Goal: Communication & Community: Answer question/provide support

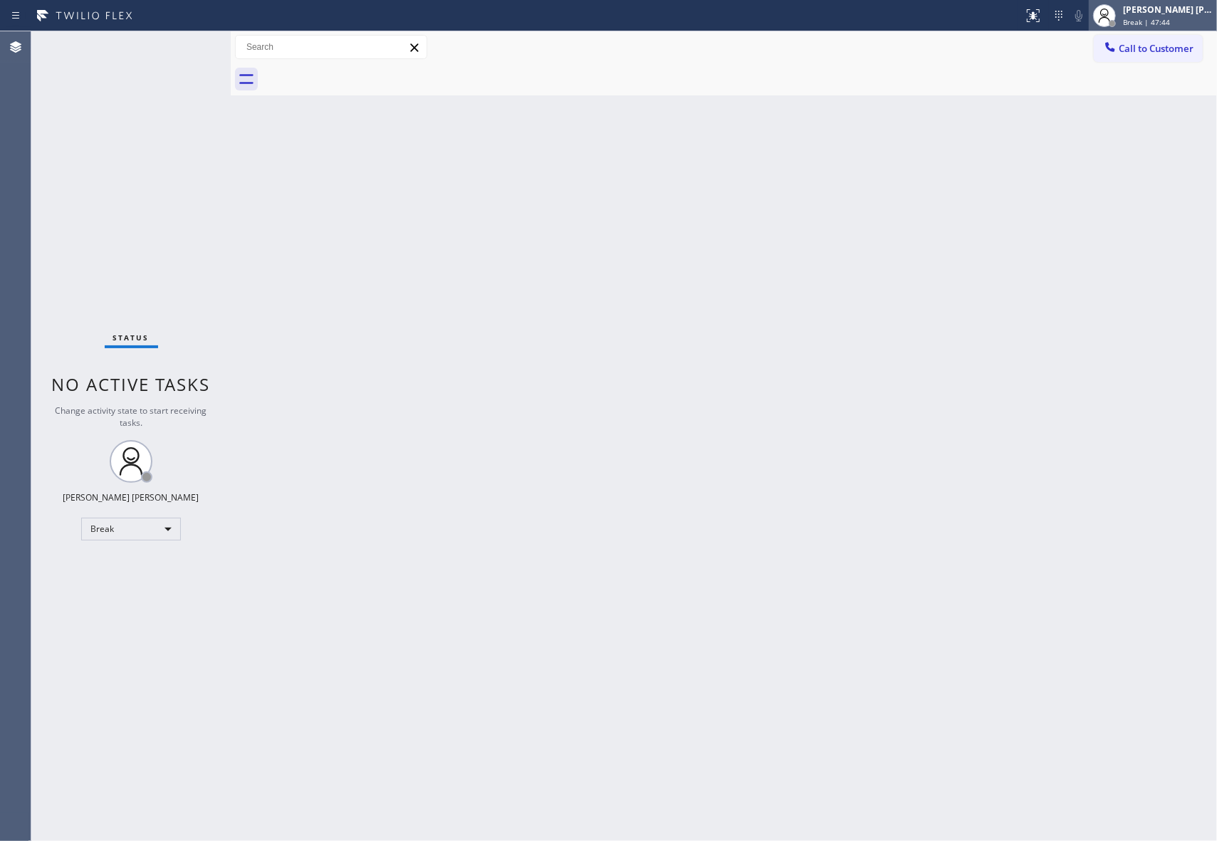
click at [1191, 16] on div "[PERSON_NAME] [PERSON_NAME] Break | 47:44" at bounding box center [1168, 15] width 97 height 25
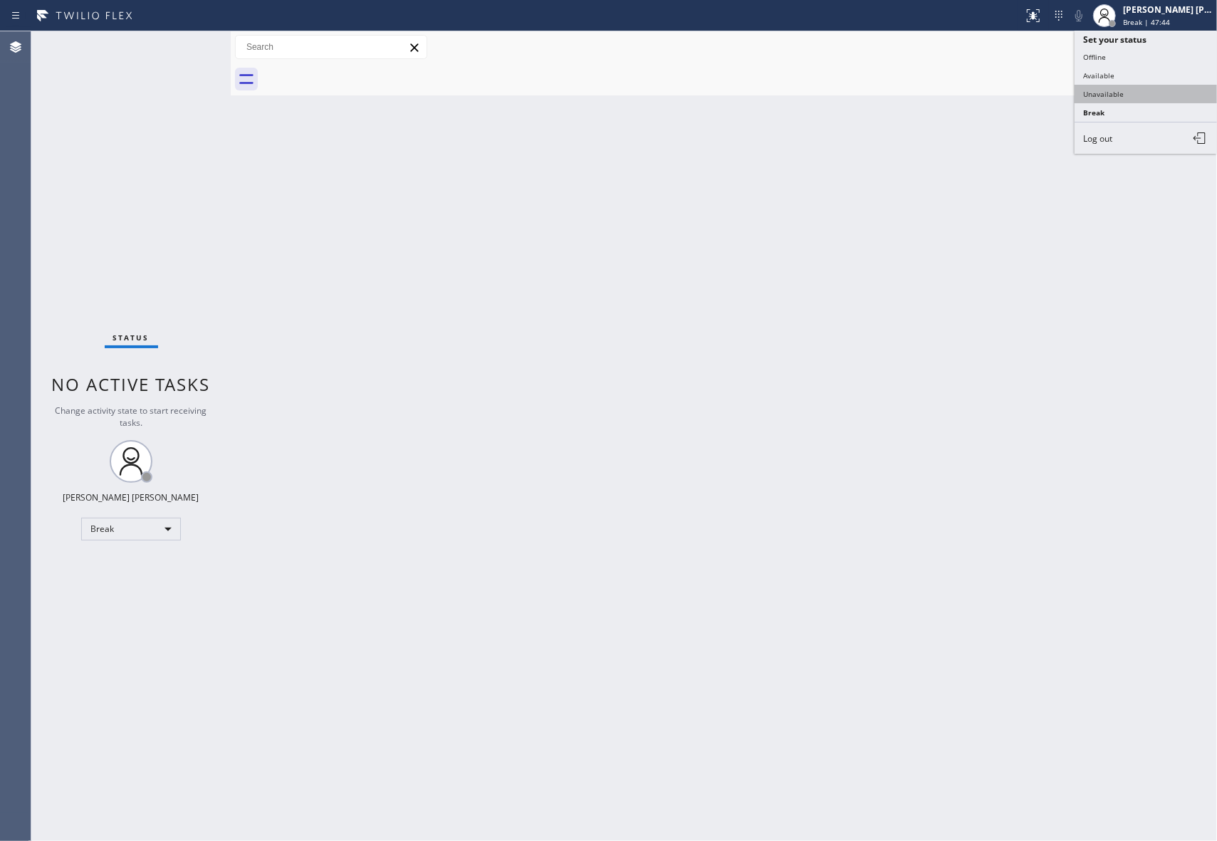
click at [1134, 93] on button "Unavailable" at bounding box center [1146, 94] width 142 height 19
click at [1167, 61] on button "Call to Customer" at bounding box center [1148, 48] width 109 height 27
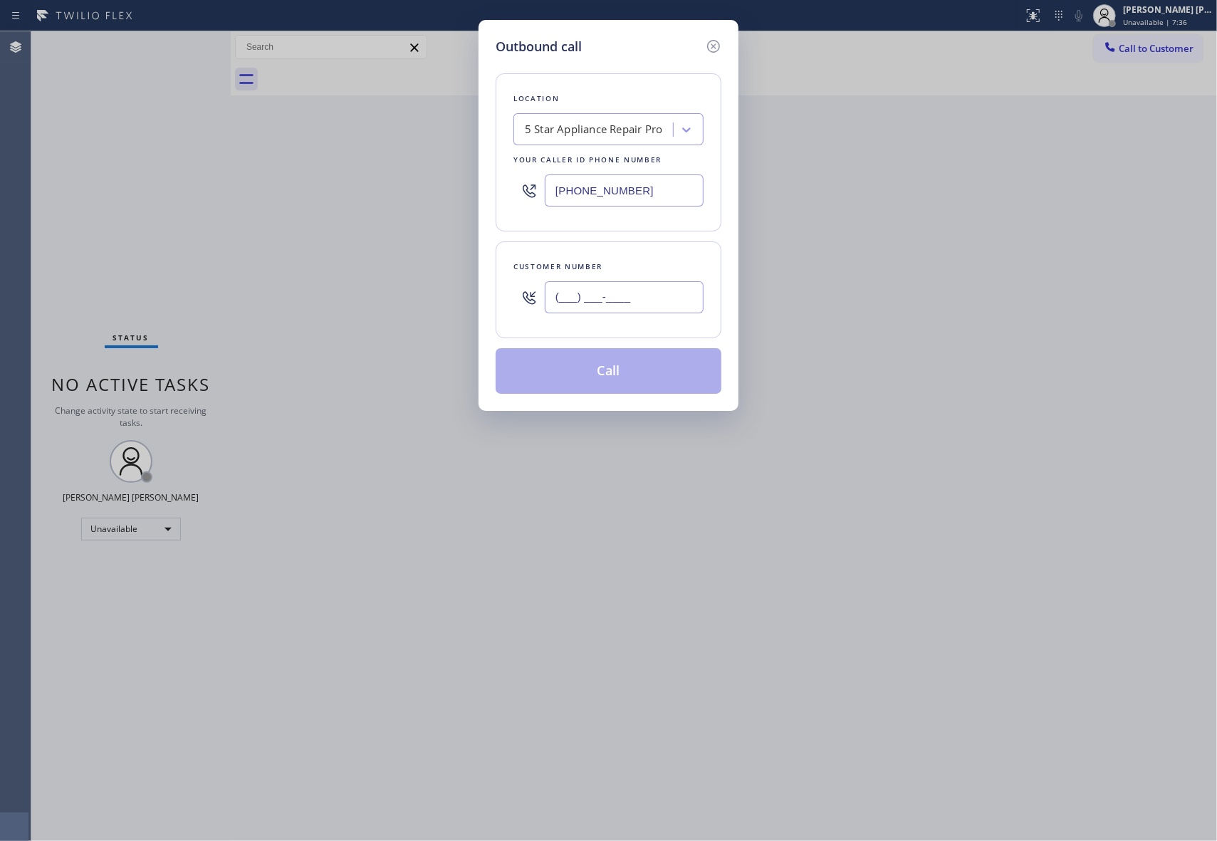
click at [644, 302] on input "(___) ___-____" at bounding box center [624, 297] width 159 height 32
paste input "949) 233-3493"
type input "[PHONE_NUMBER]"
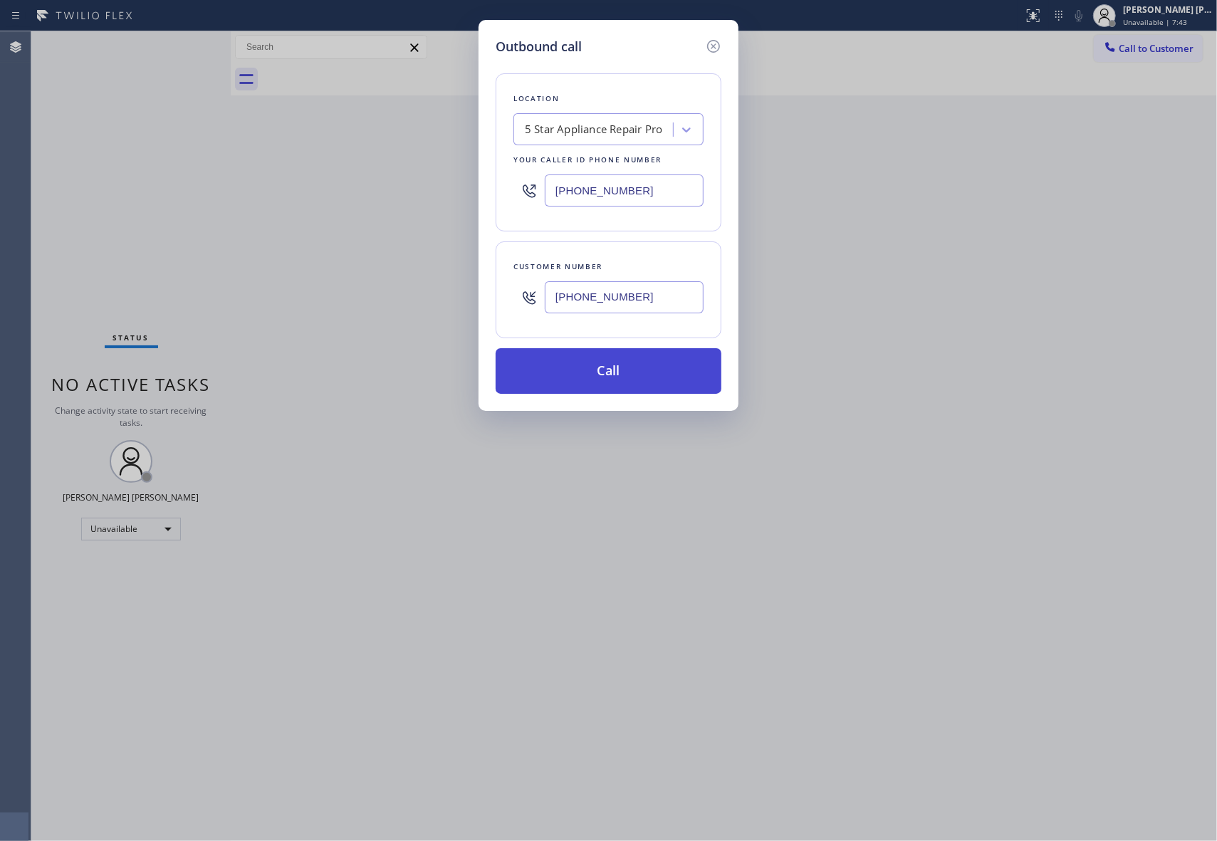
click at [696, 365] on button "Call" at bounding box center [609, 371] width 226 height 46
click at [713, 44] on icon at bounding box center [713, 46] width 13 height 13
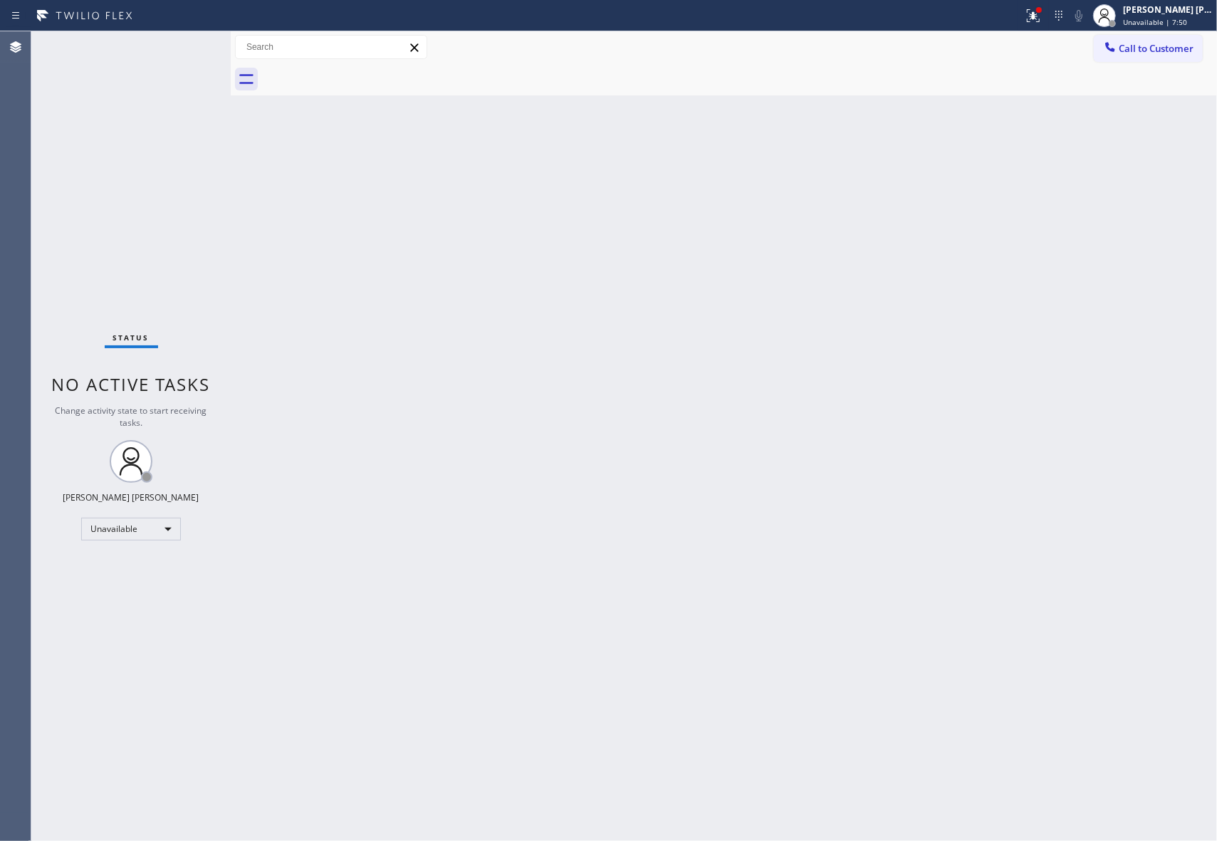
type input "[PHONE_NUMBER]"
click at [1033, 20] on icon at bounding box center [1033, 15] width 17 height 17
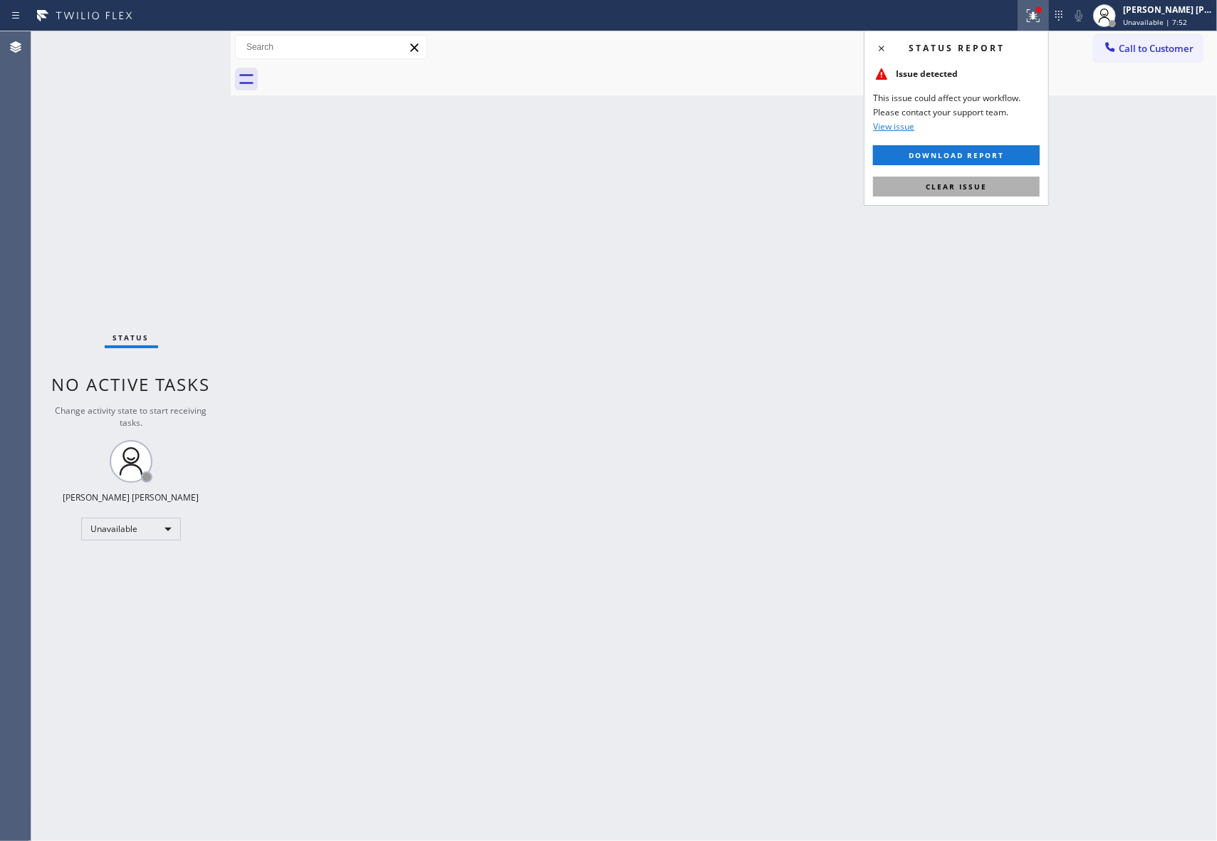
drag, startPoint x: 975, startPoint y: 184, endPoint x: 1037, endPoint y: 167, distance: 64.3
click at [980, 185] on span "Clear issue" at bounding box center [956, 187] width 61 height 10
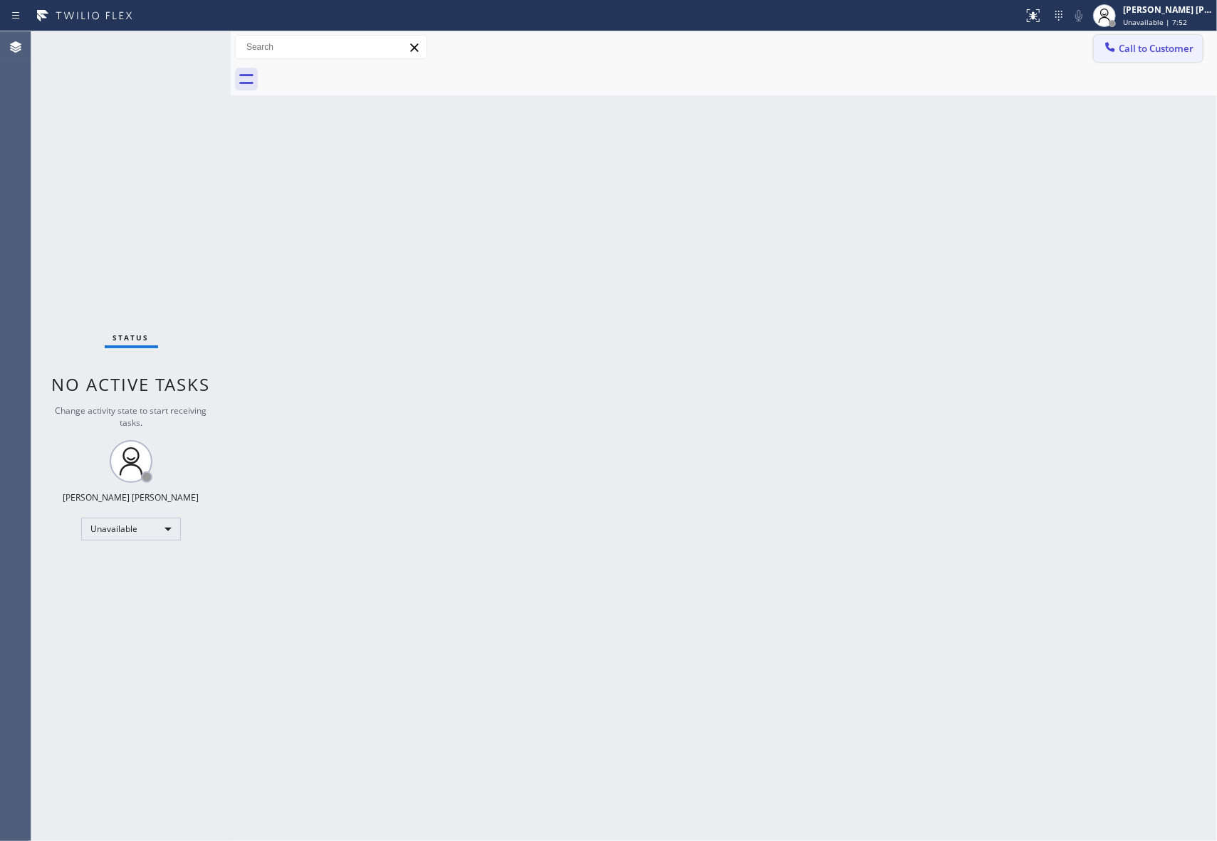
click at [1171, 46] on span "Call to Customer" at bounding box center [1156, 48] width 75 height 13
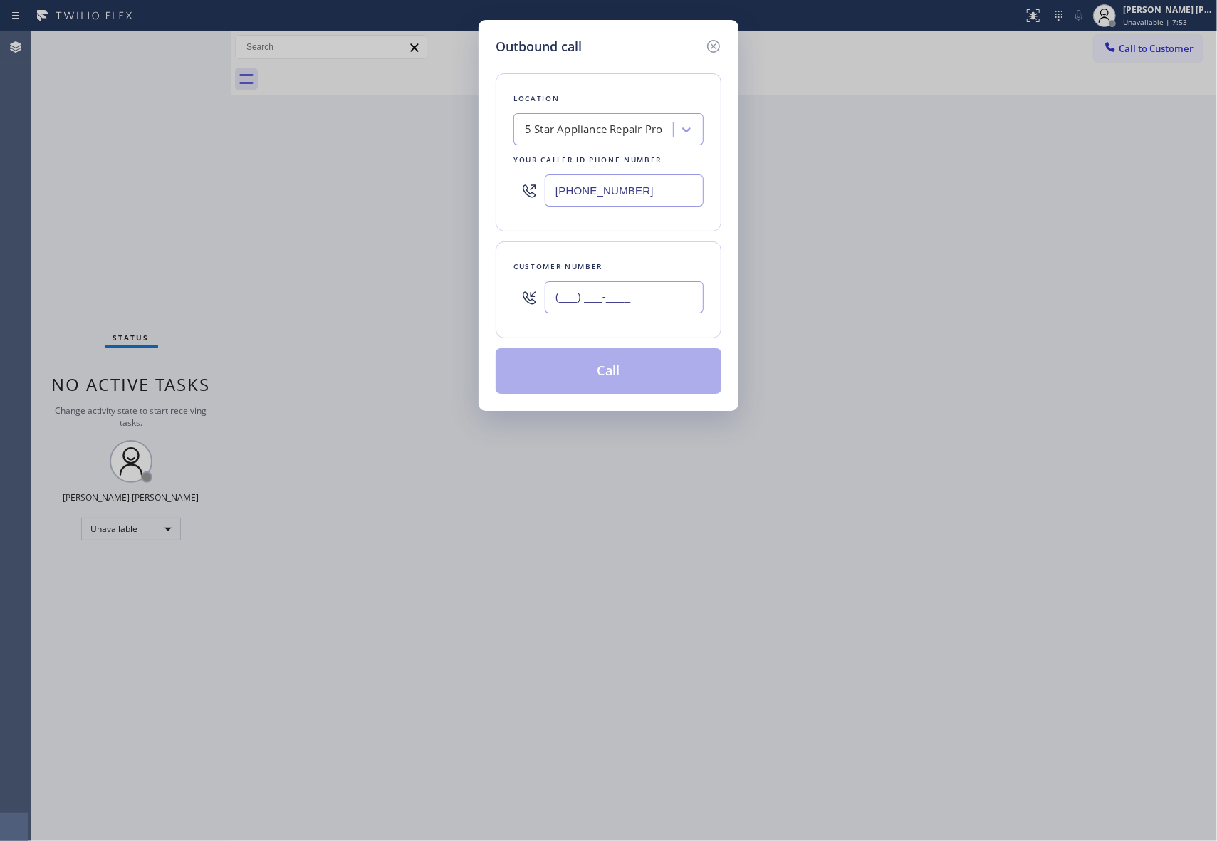
click at [644, 301] on input "(___) ___-____" at bounding box center [624, 297] width 159 height 32
paste input "949) 233-3493"
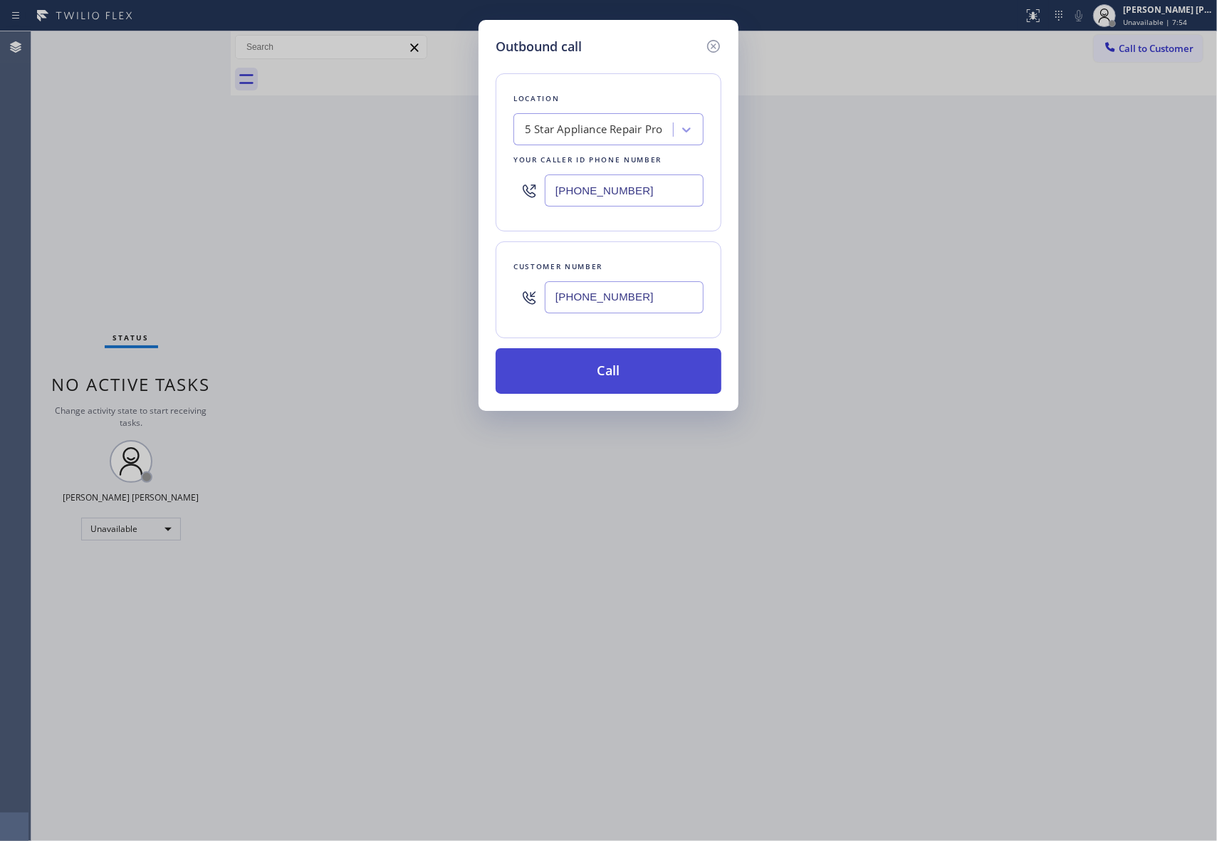
type input "[PHONE_NUMBER]"
click at [647, 373] on button "Call" at bounding box center [609, 371] width 226 height 46
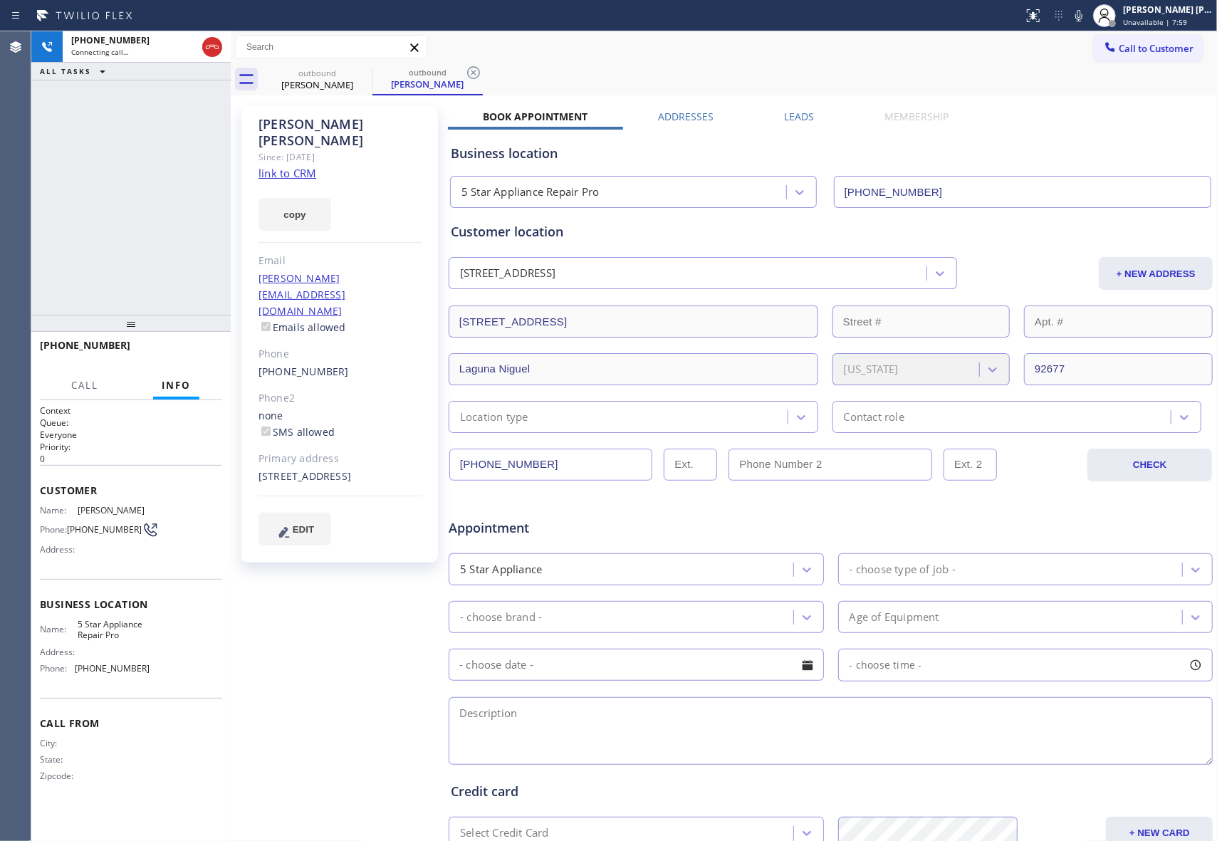
type input "[PHONE_NUMBER]"
